Goal: Task Accomplishment & Management: Use online tool/utility

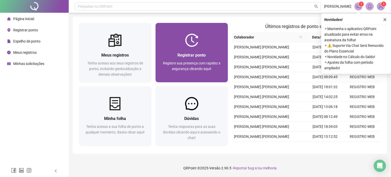
click at [206, 51] on div "Registrar ponto Registre sua presença com rapidez e segurança clicando aqui!" at bounding box center [191, 64] width 72 height 35
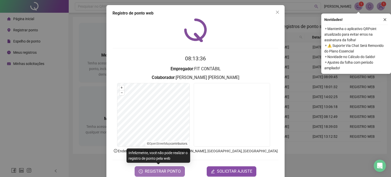
click at [164, 170] on span "REGISTRAR PONTO" at bounding box center [163, 171] width 36 height 6
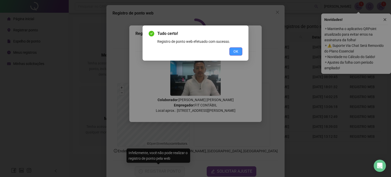
click at [233, 51] on span "OK" at bounding box center [235, 52] width 5 height 6
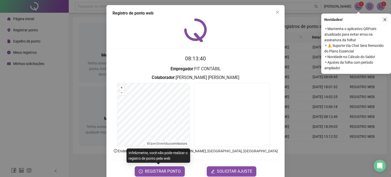
click at [382, 19] on button "button" at bounding box center [384, 20] width 6 height 6
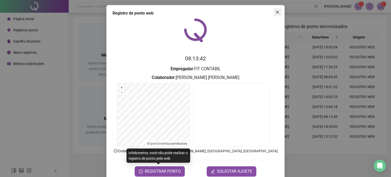
click at [275, 12] on icon "close" at bounding box center [277, 12] width 4 height 4
